Goal: Information Seeking & Learning: Learn about a topic

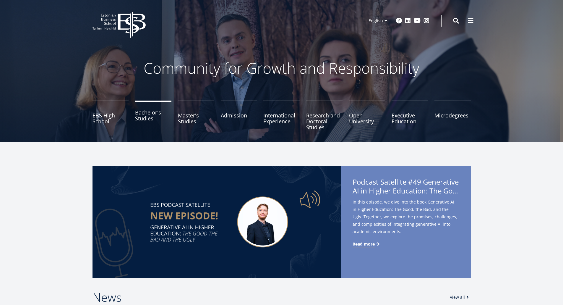
click at [151, 119] on link "Bachelor's Studies" at bounding box center [153, 116] width 36 height 30
click at [187, 113] on link "Master's Studies" at bounding box center [196, 116] width 36 height 30
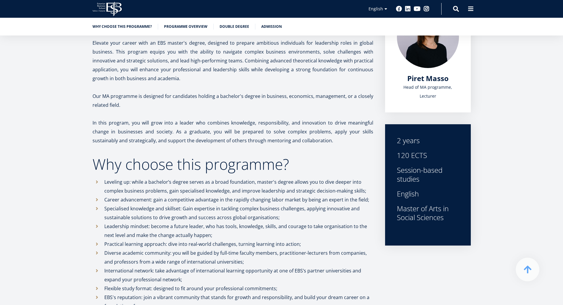
scroll to position [5, 0]
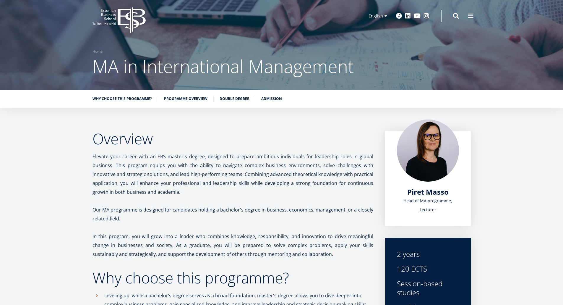
click at [275, 104] on ul "Why choose this programme? Programme overview Double Degree Admission" at bounding box center [279, 100] width 384 height 9
click at [274, 102] on ul "Why choose this programme? Programme overview Double Degree Admission" at bounding box center [279, 100] width 384 height 9
click at [271, 98] on link "Admission" at bounding box center [271, 98] width 21 height 6
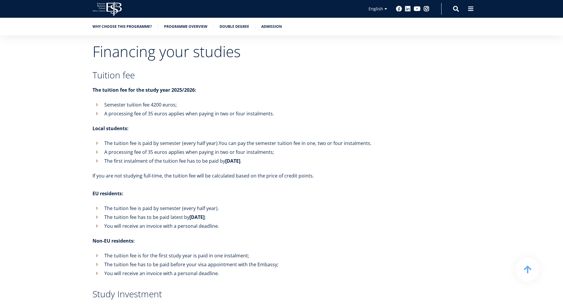
scroll to position [2169, 0]
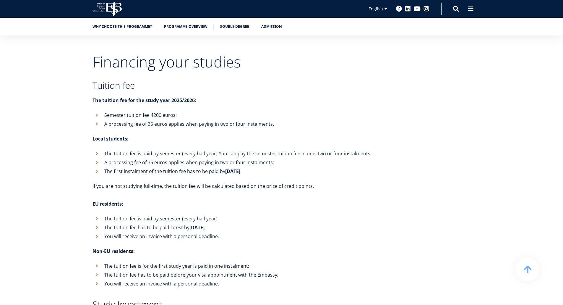
scroll to position [5, 0]
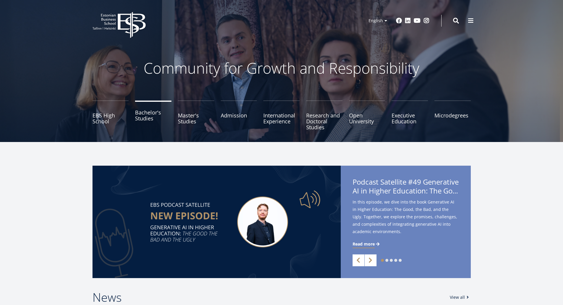
click at [154, 119] on link "Bachelor's Studies" at bounding box center [153, 116] width 36 height 30
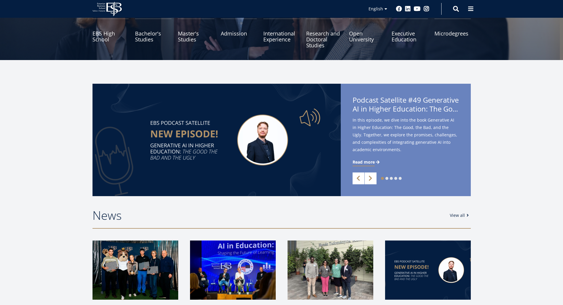
scroll to position [177, 0]
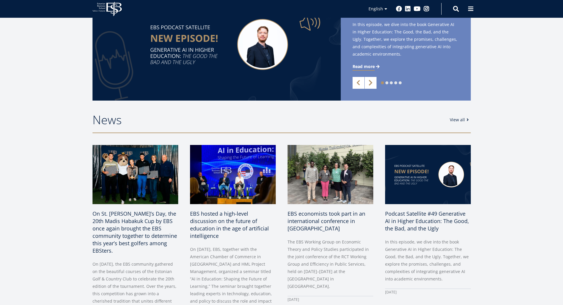
click at [366, 84] on link "Next" at bounding box center [371, 83] width 12 height 12
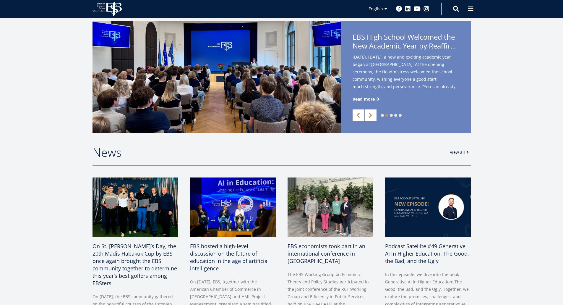
scroll to position [89, 0]
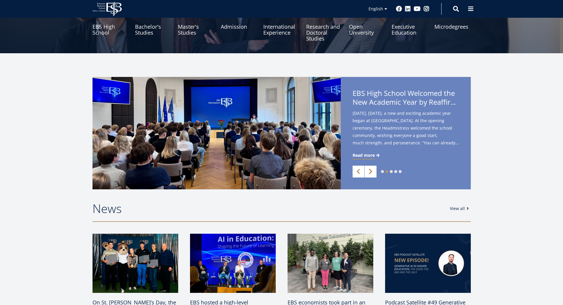
click at [371, 170] on link "Next" at bounding box center [371, 172] width 12 height 12
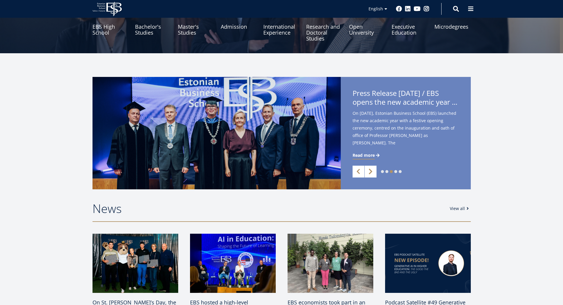
click at [371, 171] on link "Next" at bounding box center [371, 172] width 12 height 12
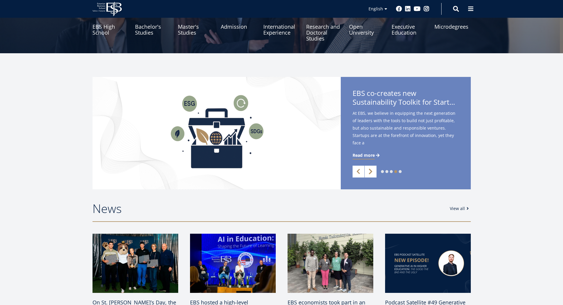
click at [371, 171] on link "Next" at bounding box center [371, 172] width 12 height 12
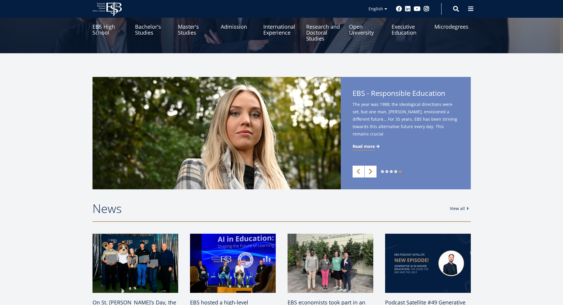
click at [371, 171] on link "Next" at bounding box center [371, 172] width 12 height 12
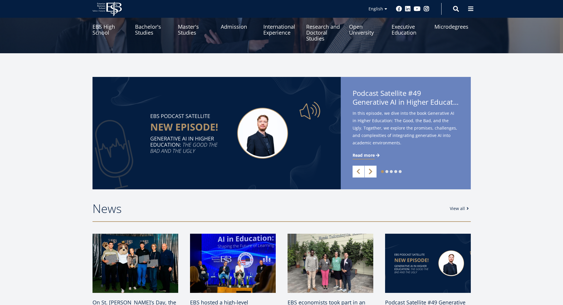
click at [371, 171] on link "Next" at bounding box center [371, 172] width 12 height 12
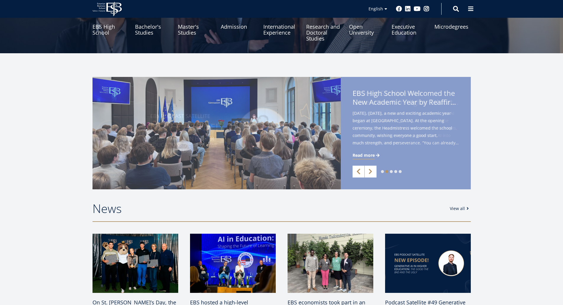
click at [362, 169] on link "Previous" at bounding box center [359, 172] width 12 height 12
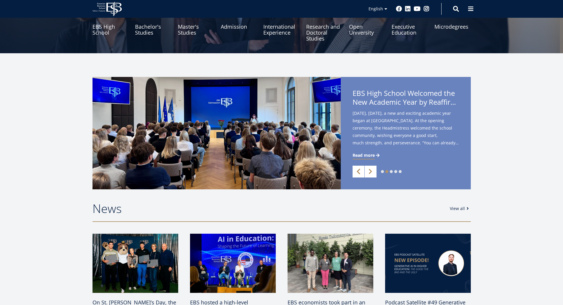
click at [361, 169] on link "Previous" at bounding box center [359, 172] width 12 height 12
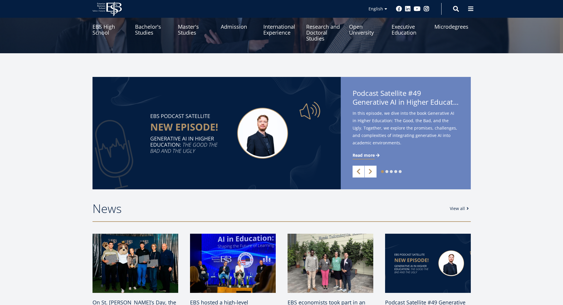
click at [361, 169] on link "Previous" at bounding box center [359, 172] width 12 height 12
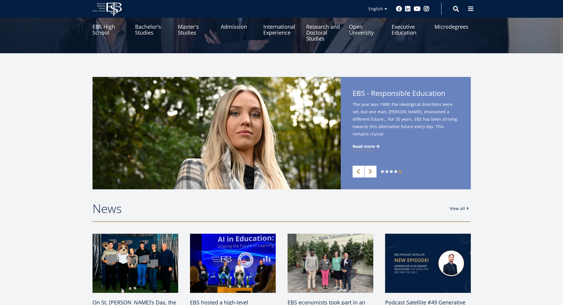
click at [367, 146] on span "Read more" at bounding box center [364, 146] width 22 height 6
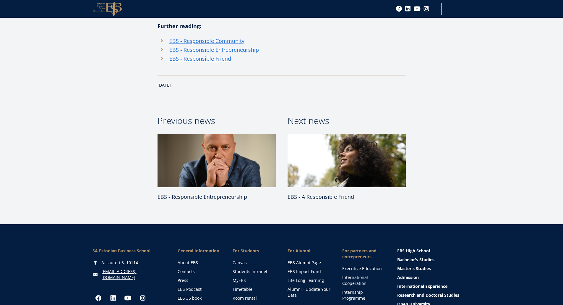
scroll to position [591, 0]
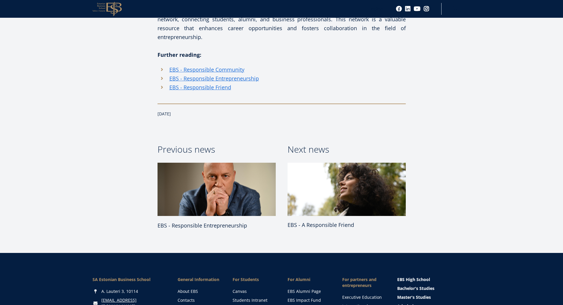
click at [342, 208] on img at bounding box center [347, 189] width 124 height 56
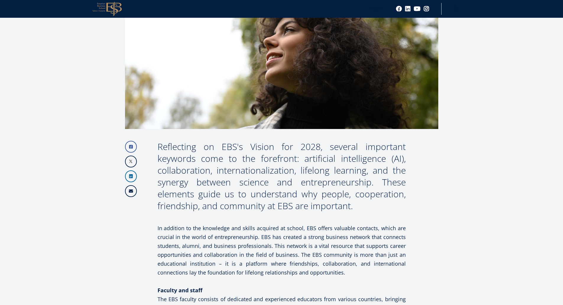
scroll to position [101, 0]
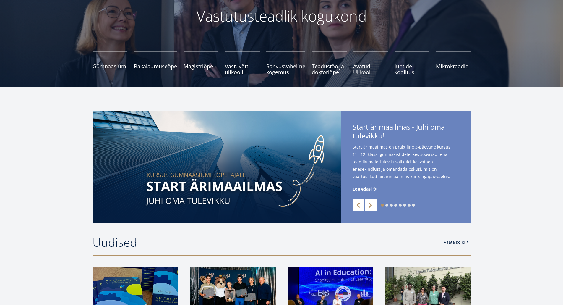
scroll to position [59, 0]
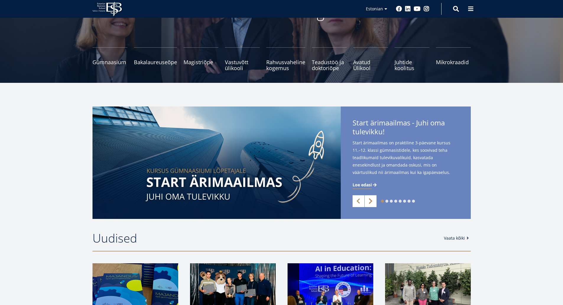
click at [374, 201] on link "Next" at bounding box center [371, 201] width 12 height 12
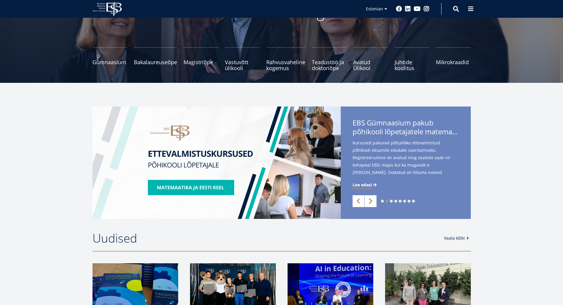
click at [374, 201] on link "Next" at bounding box center [371, 201] width 12 height 12
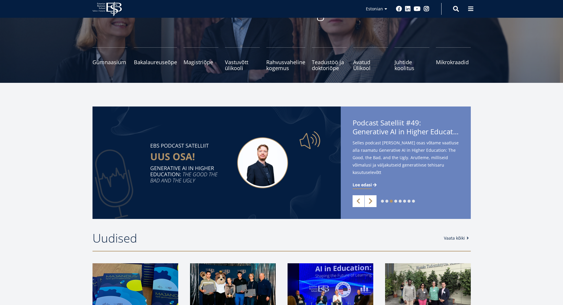
click at [374, 201] on link "Next" at bounding box center [371, 201] width 12 height 12
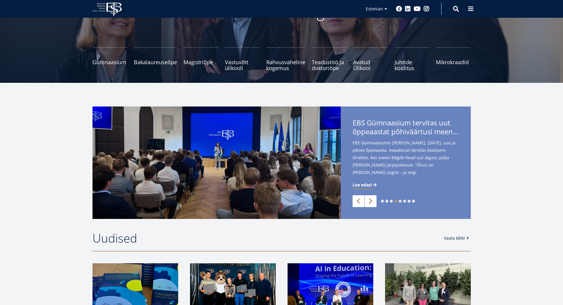
click at [374, 201] on link "Next" at bounding box center [371, 201] width 12 height 12
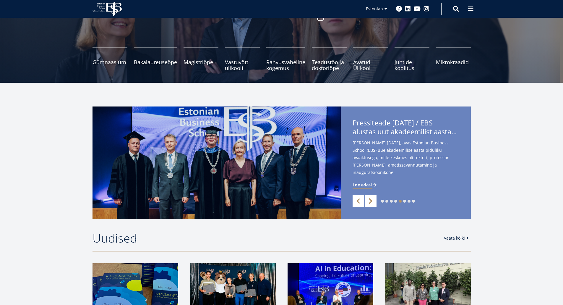
click at [374, 201] on link "Next" at bounding box center [371, 201] width 12 height 12
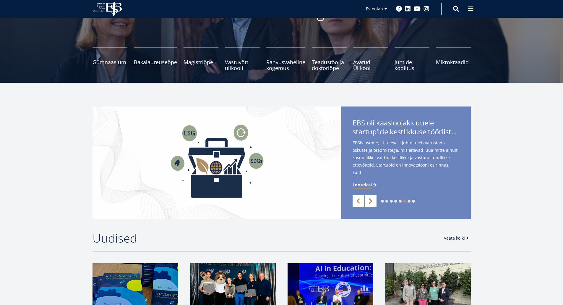
click at [374, 201] on link "Next" at bounding box center [371, 201] width 12 height 12
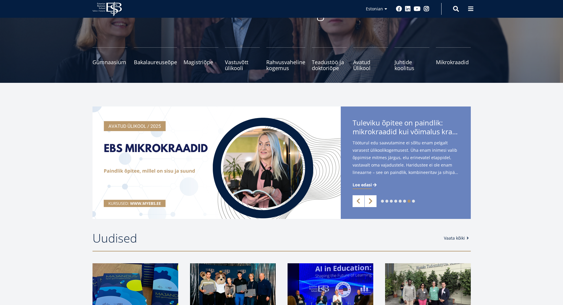
click at [374, 199] on link "Next" at bounding box center [371, 201] width 12 height 12
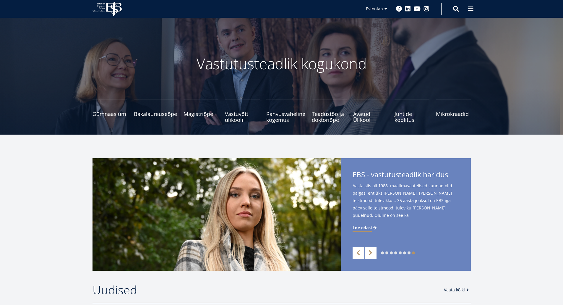
scroll to position [0, 0]
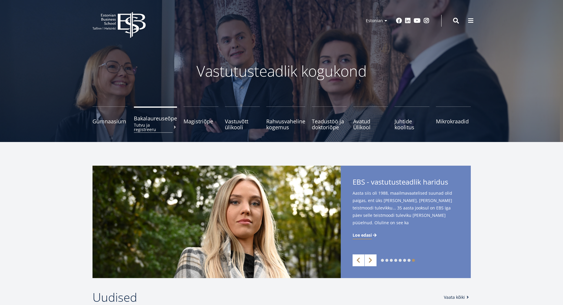
click at [153, 119] on span "Bakalaureuseõpe Tutvu ja registreeru" at bounding box center [155, 118] width 43 height 6
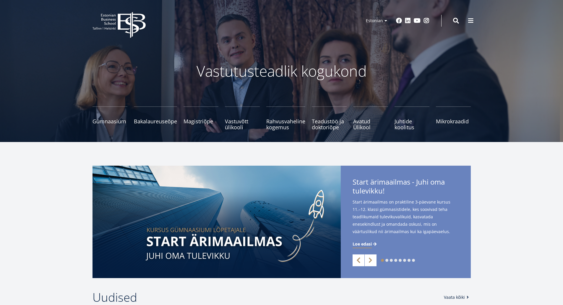
click at [355, 260] on link "Previous" at bounding box center [359, 260] width 12 height 12
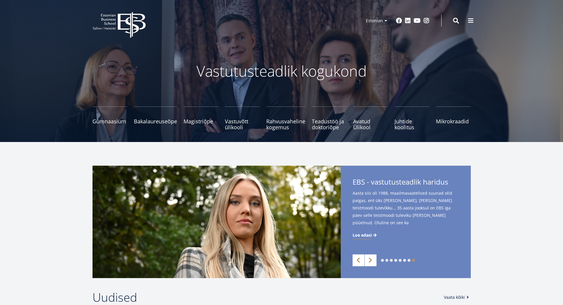
click at [363, 234] on span "Loe edasi" at bounding box center [362, 235] width 19 height 6
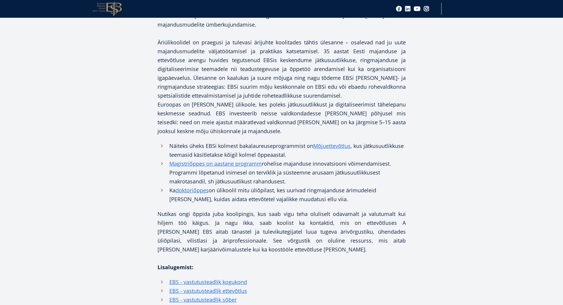
scroll to position [444, 0]
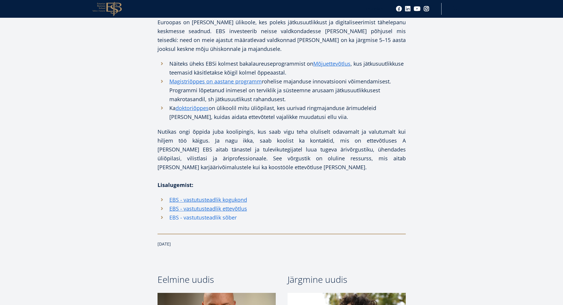
click at [224, 213] on link "EBS - vastutusteadlik sõber" at bounding box center [202, 217] width 67 height 9
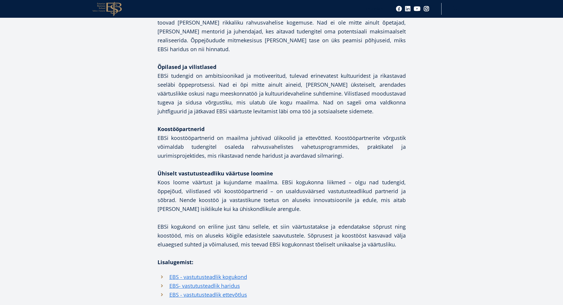
scroll to position [384, 0]
click at [490, 198] on article "Facebook Linkedin Email Mõeldes EBSi visioonile aastaks 2028, kerkivad esile mi…" at bounding box center [281, 90] width 563 height 754
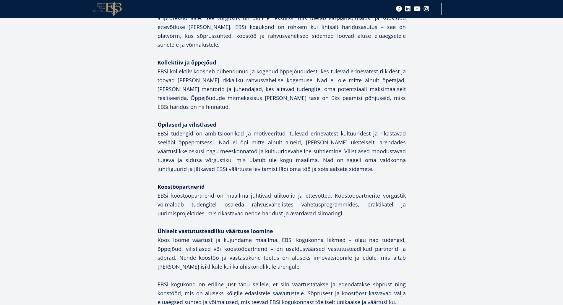
scroll to position [325, 0]
